Goal: Task Accomplishment & Management: Manage account settings

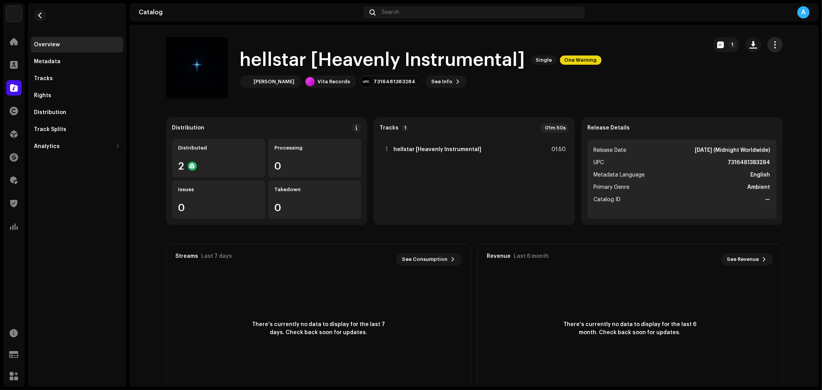
click at [774, 47] on span "button" at bounding box center [774, 45] width 7 height 6
click at [747, 78] on div "Edit" at bounding box center [738, 79] width 72 height 6
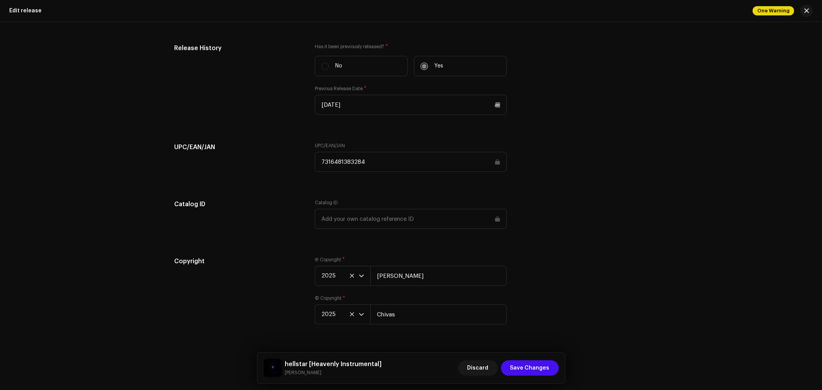
scroll to position [1199, 0]
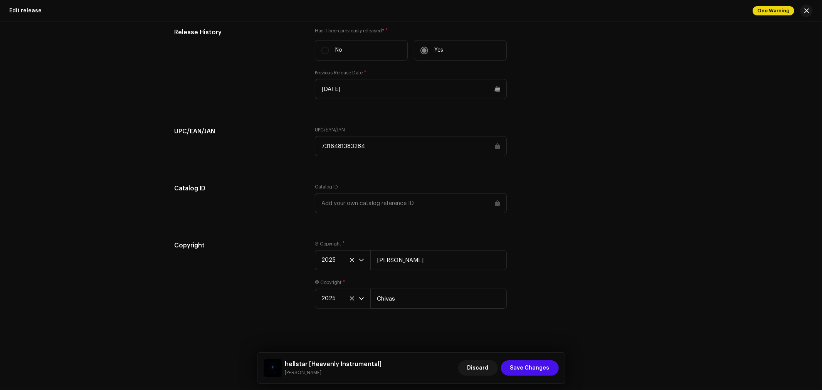
click at [374, 152] on input "7316481383284" at bounding box center [411, 146] width 192 height 20
click at [495, 151] on input "7316481383284" at bounding box center [411, 146] width 192 height 20
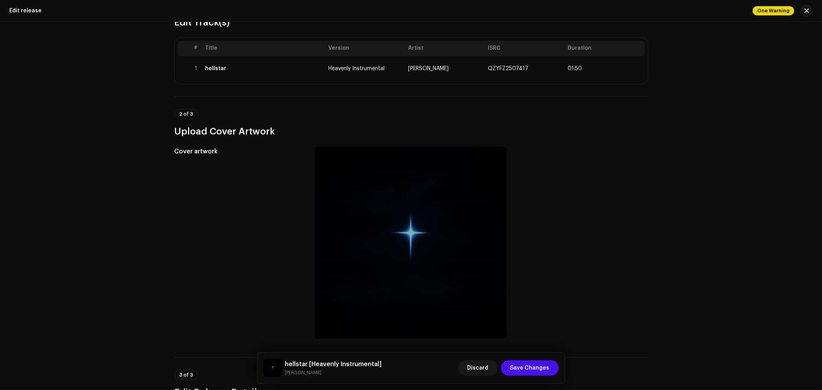
scroll to position [0, 0]
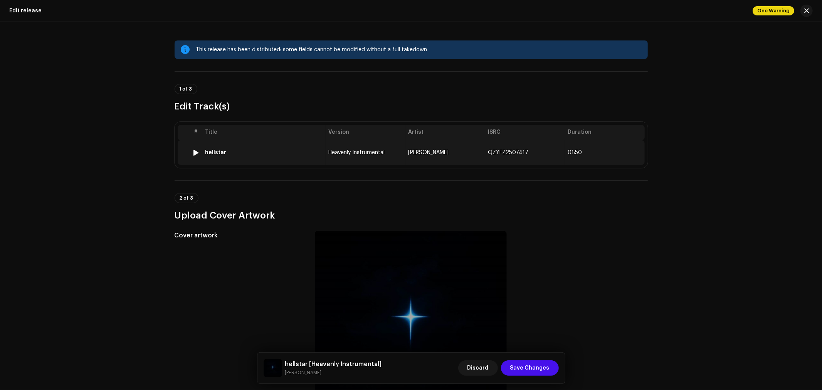
click at [513, 155] on td "QZYFZ2507417" at bounding box center [525, 152] width 80 height 25
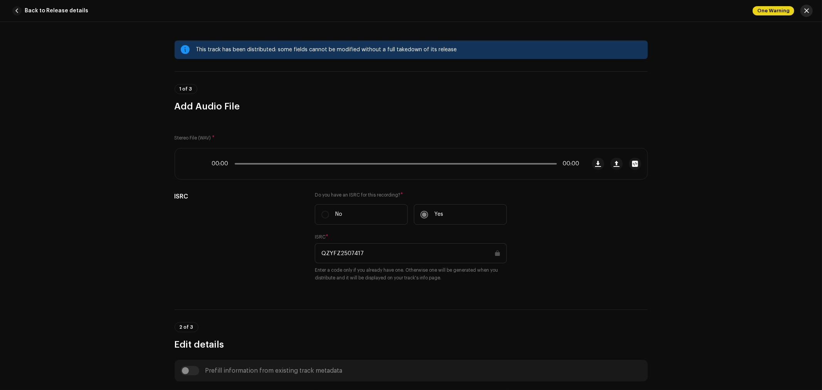
click at [809, 11] on span "button" at bounding box center [807, 11] width 5 height 6
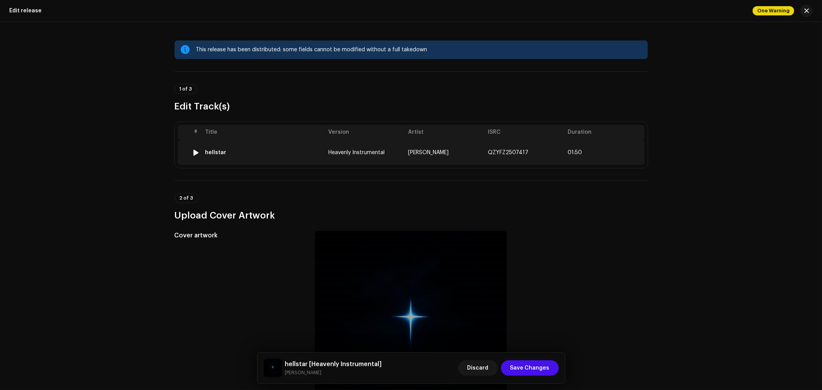
click at [490, 153] on span "QZYFZ2507417" at bounding box center [508, 152] width 40 height 5
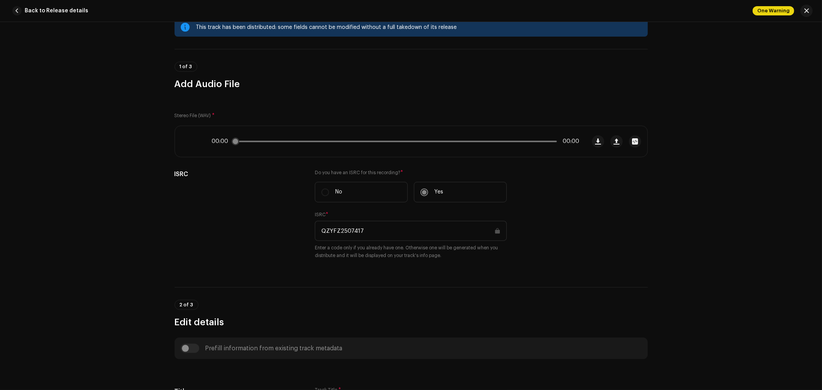
scroll to position [128, 0]
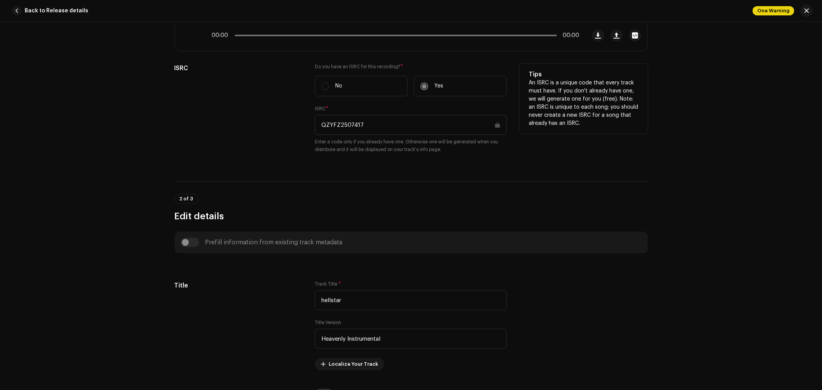
drag, startPoint x: 368, startPoint y: 124, endPoint x: 295, endPoint y: 128, distance: 73.3
click at [295, 128] on div "ISRC Do you have an ISRC for this recording? * No Yes ISRC * QZYFZ2507417 Enter…" at bounding box center [411, 113] width 473 height 99
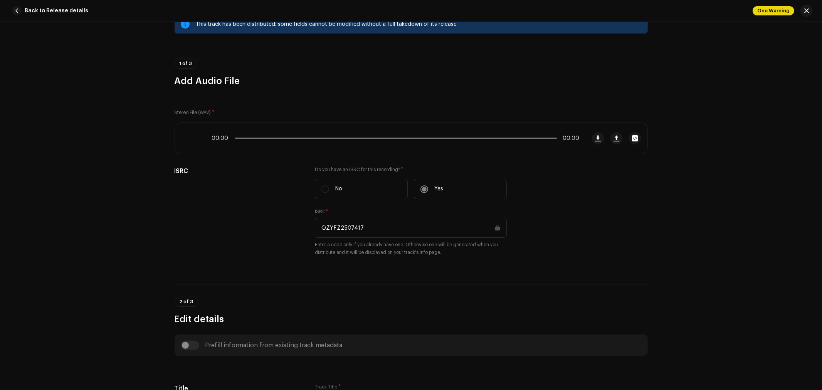
scroll to position [0, 0]
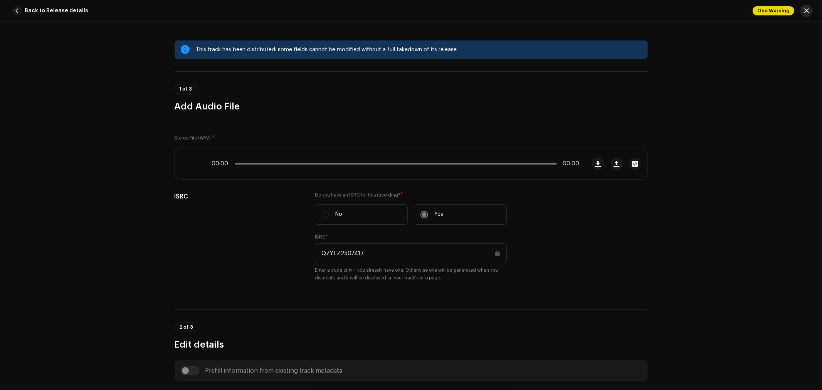
click at [805, 8] on span "button" at bounding box center [807, 11] width 5 height 6
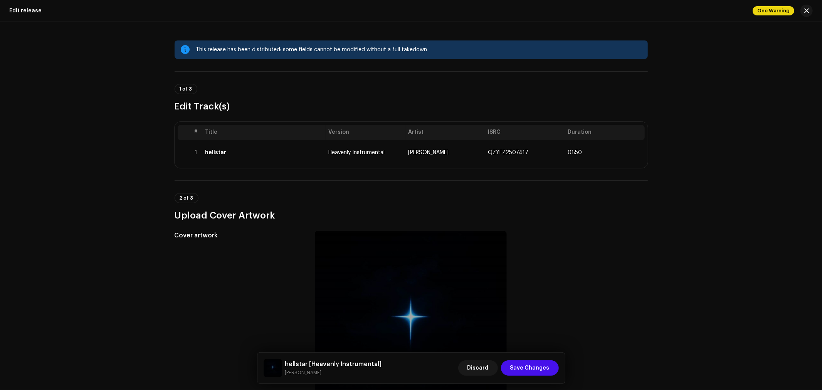
click at [805, 8] on span "button" at bounding box center [807, 11] width 5 height 6
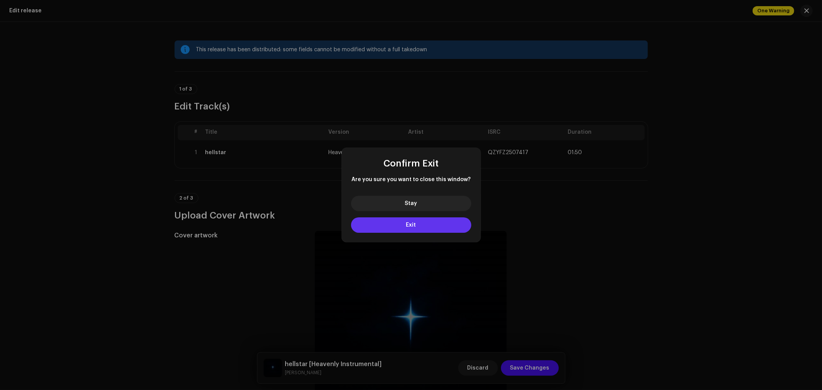
click at [429, 222] on button "Exit" at bounding box center [411, 224] width 120 height 15
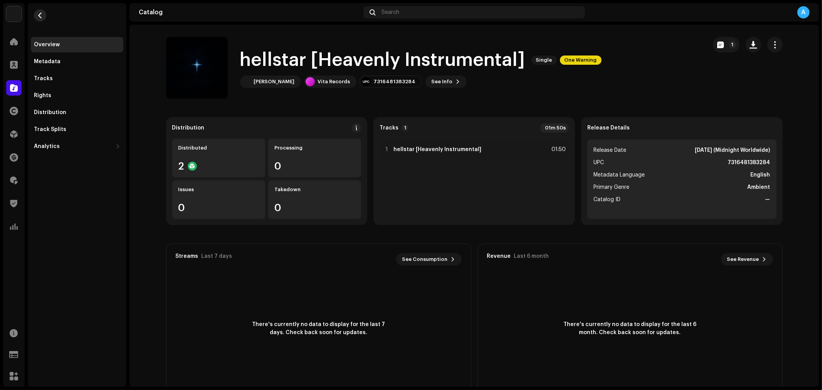
click at [41, 14] on span "button" at bounding box center [40, 15] width 6 height 6
click at [39, 16] on span "button" at bounding box center [40, 15] width 6 height 6
click at [39, 15] on span "button" at bounding box center [40, 15] width 6 height 6
click at [48, 95] on div "Rights" at bounding box center [42, 96] width 17 height 6
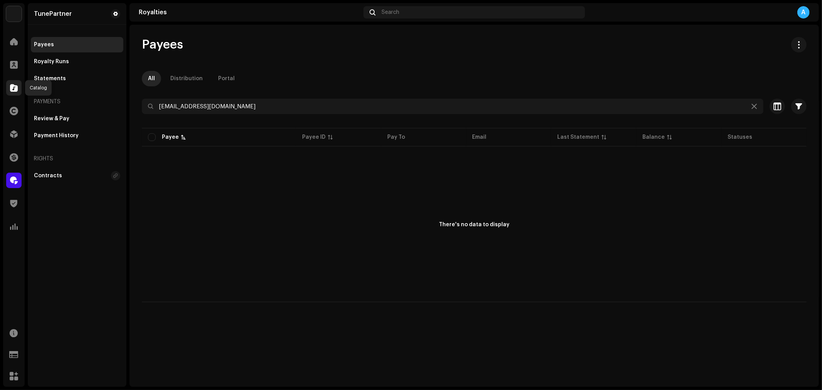
click at [10, 88] on span at bounding box center [14, 88] width 8 height 6
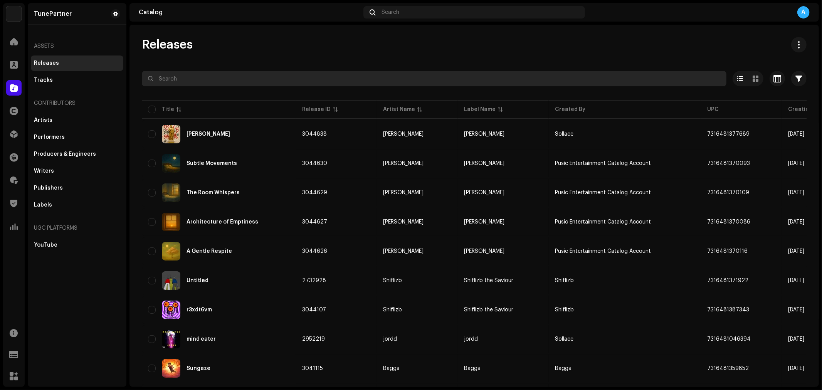
click at [183, 86] on input "text" at bounding box center [434, 78] width 585 height 15
paste input "3046792"
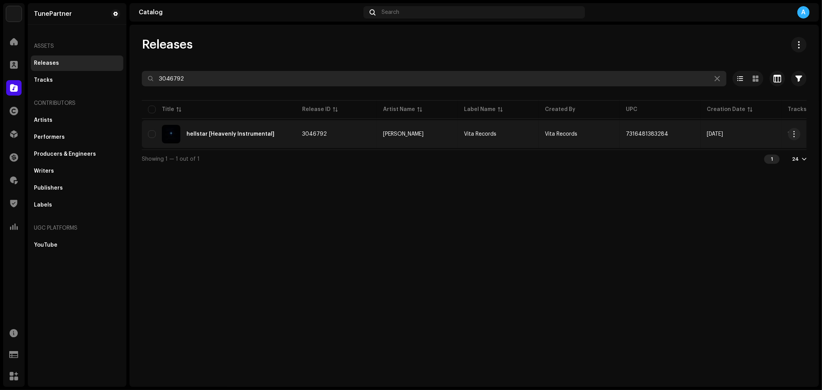
type input "3046792"
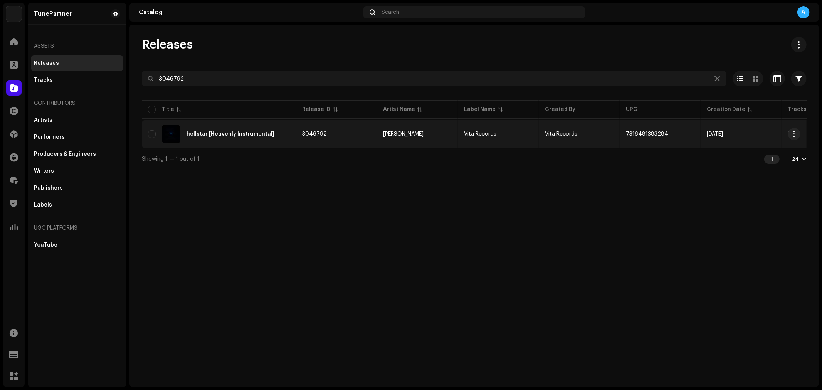
click at [253, 135] on div "hellstar [Heavenly Instrumental]" at bounding box center [231, 133] width 88 height 5
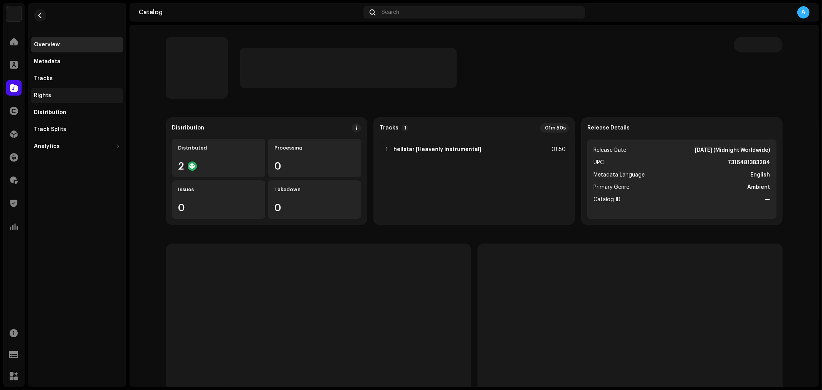
click at [81, 93] on div "Rights" at bounding box center [77, 96] width 86 height 6
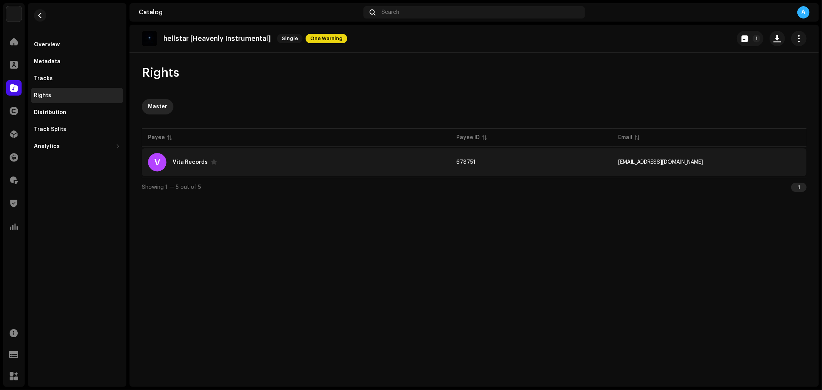
click at [286, 163] on div "V Vita Records" at bounding box center [296, 162] width 296 height 19
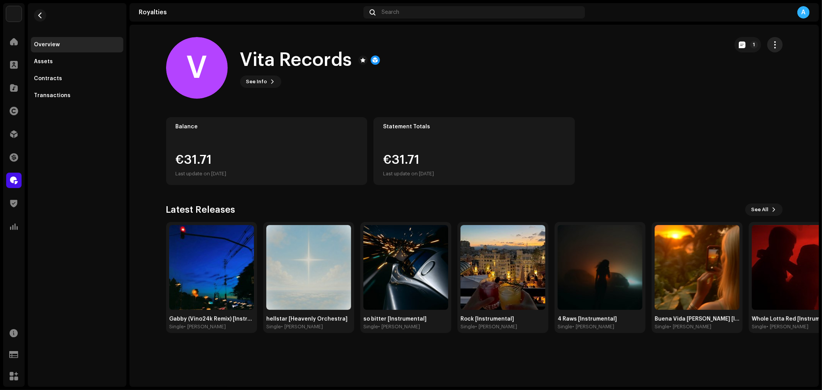
click at [773, 47] on span "button" at bounding box center [774, 45] width 7 height 6
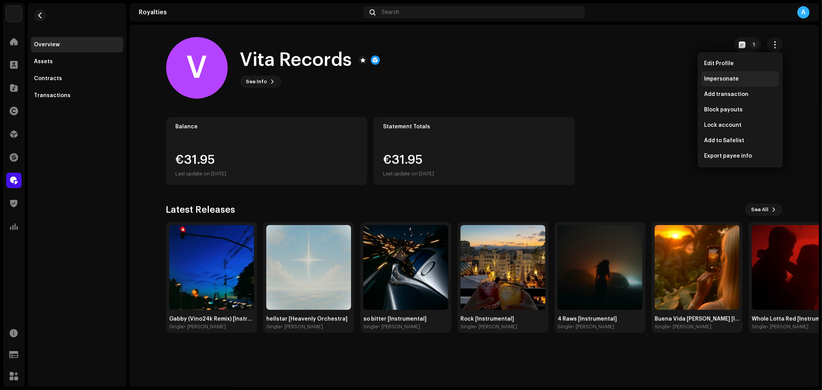
click at [749, 83] on div "Impersonate" at bounding box center [741, 78] width 78 height 15
